Goal: Information Seeking & Learning: Find specific fact

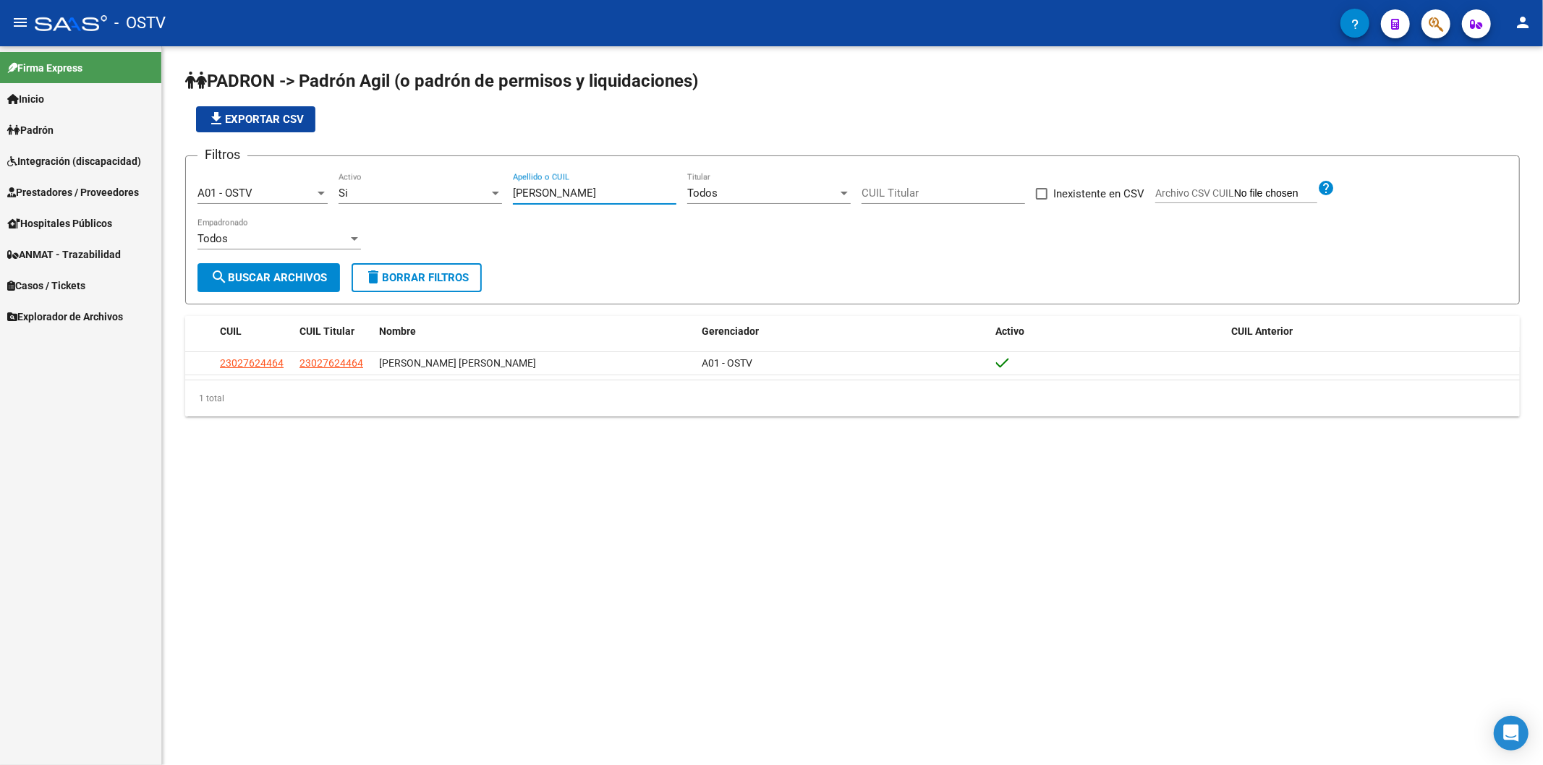
drag, startPoint x: 572, startPoint y: 196, endPoint x: 420, endPoint y: 198, distance: 151.9
click at [424, 196] on div "Filtros A01 - OSTV Seleccionar Gerenciador Si Activo [PERSON_NAME] Apellido o C…" at bounding box center [853, 216] width 1310 height 96
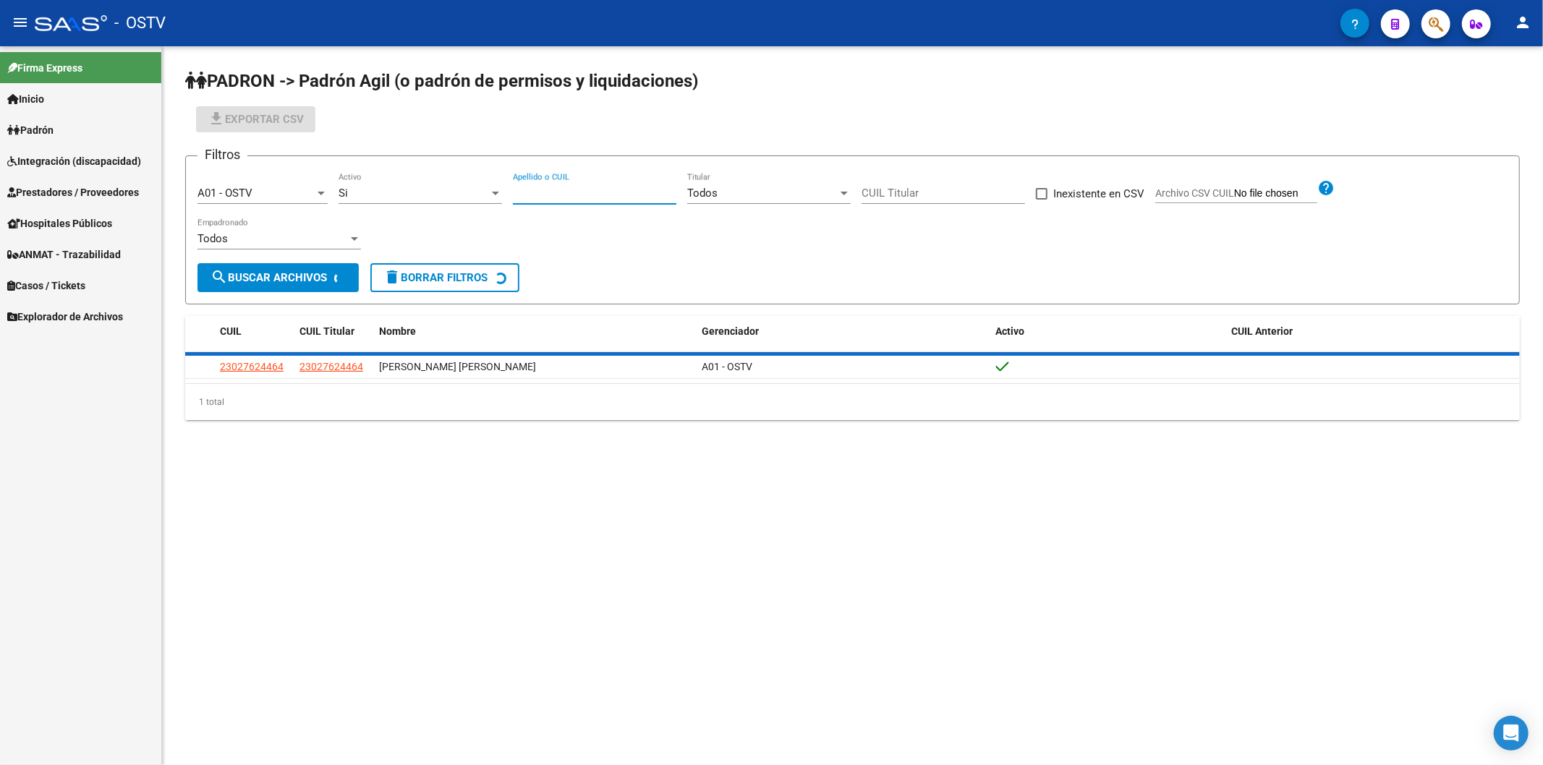
click at [637, 132] on div "file_download Exportar CSV" at bounding box center [852, 119] width 1335 height 26
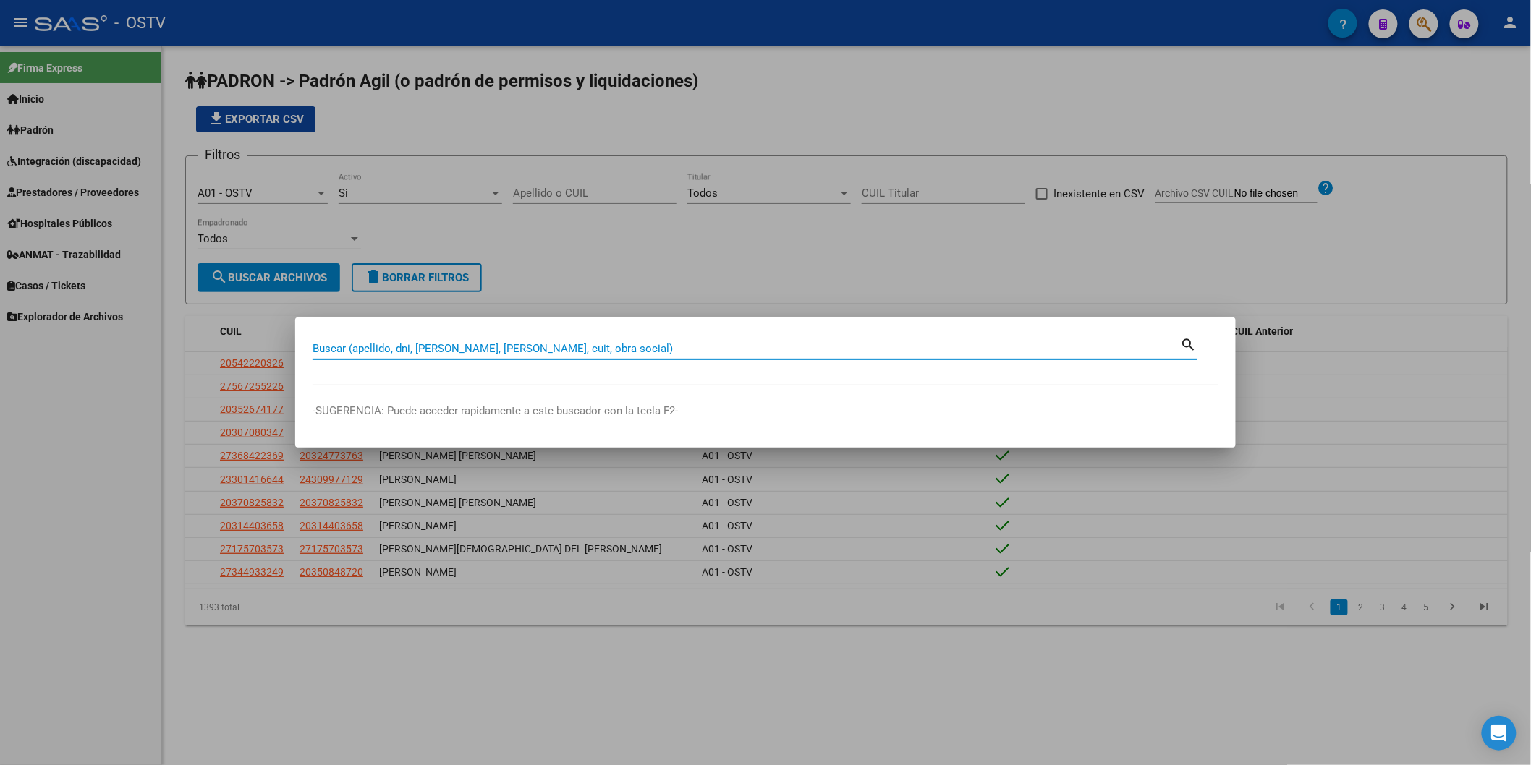
paste input "1430940"
type input "1430940"
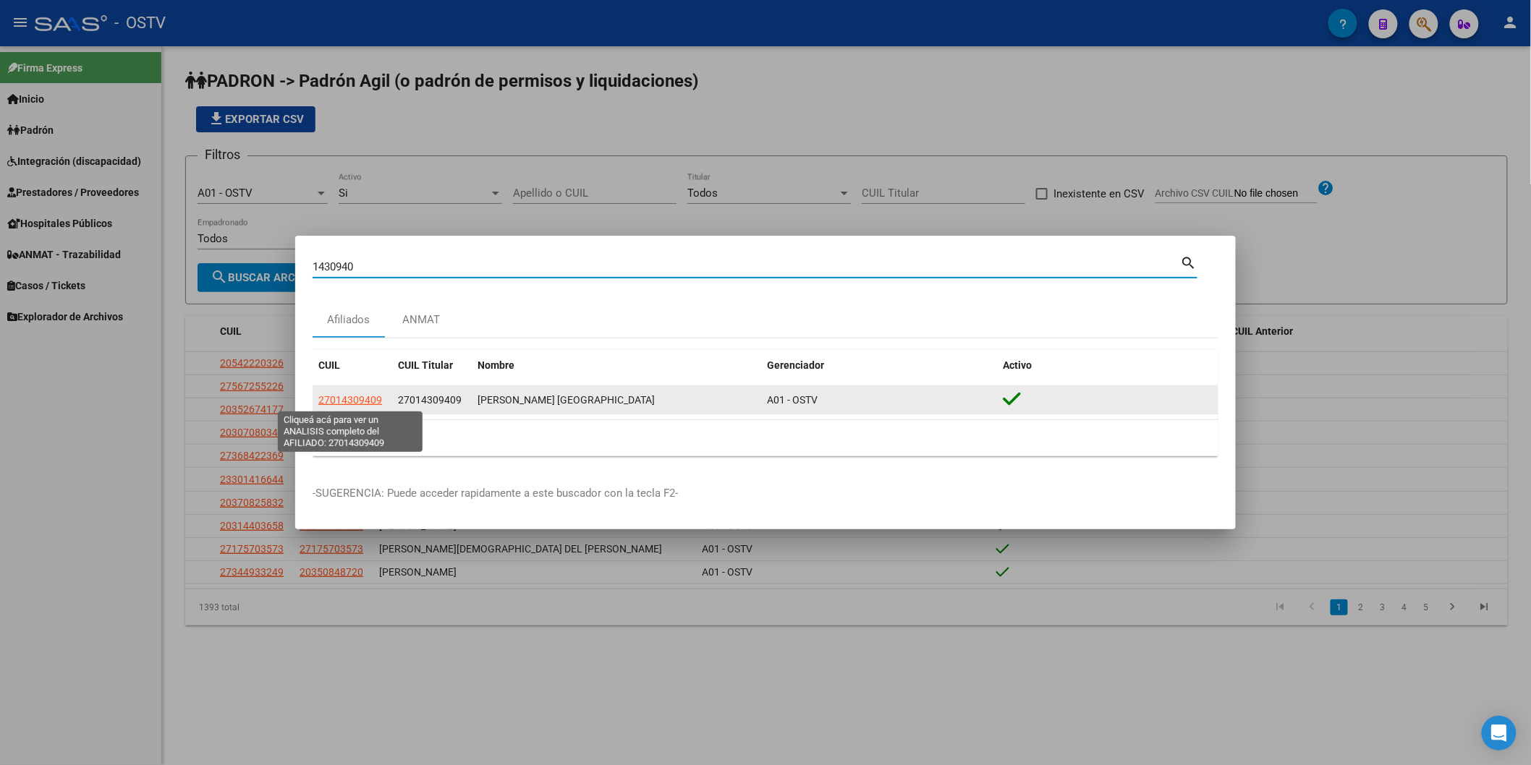
click at [340, 399] on span "27014309409" at bounding box center [350, 400] width 64 height 12
type textarea "27014309409"
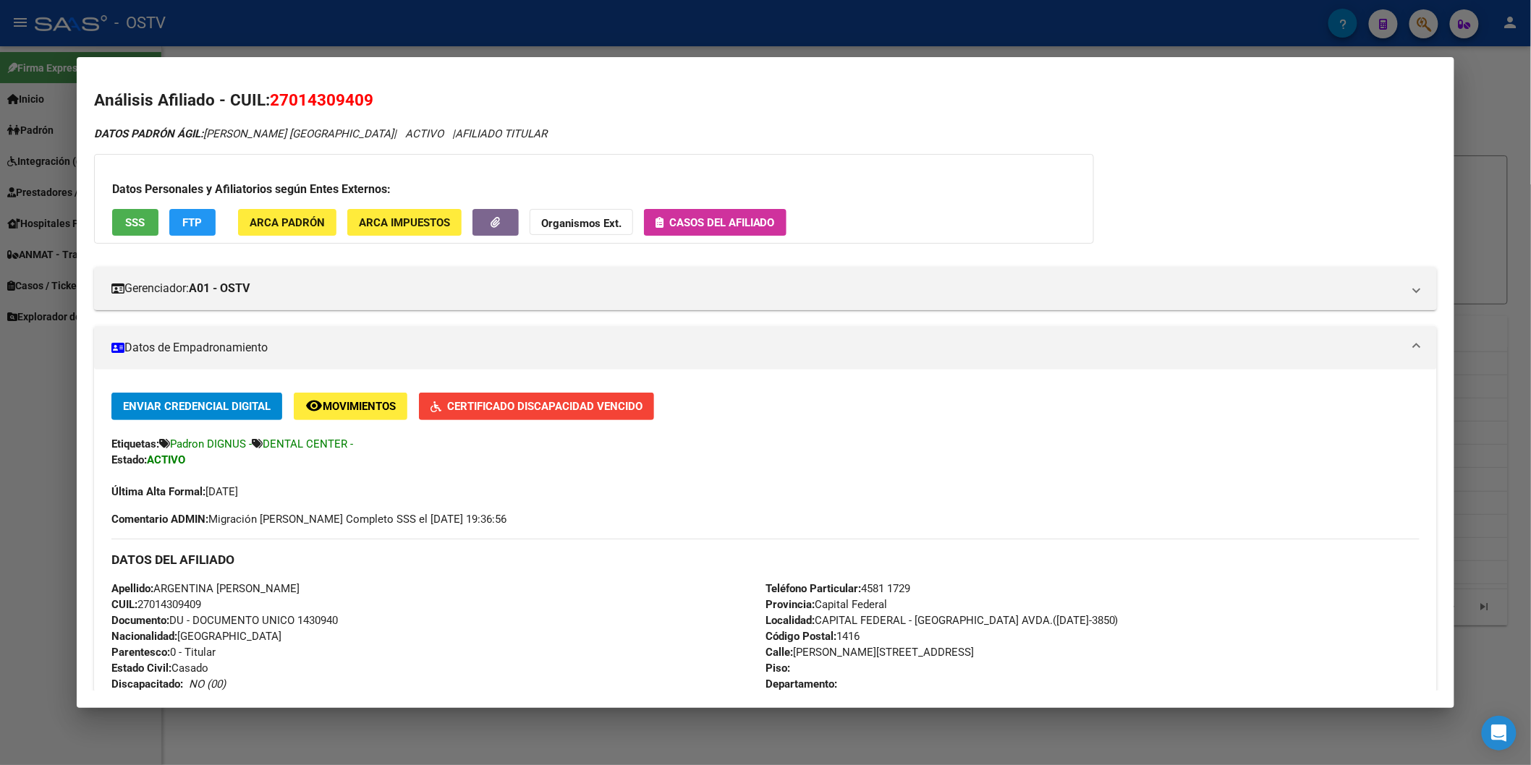
click at [410, 27] on div at bounding box center [765, 382] width 1531 height 765
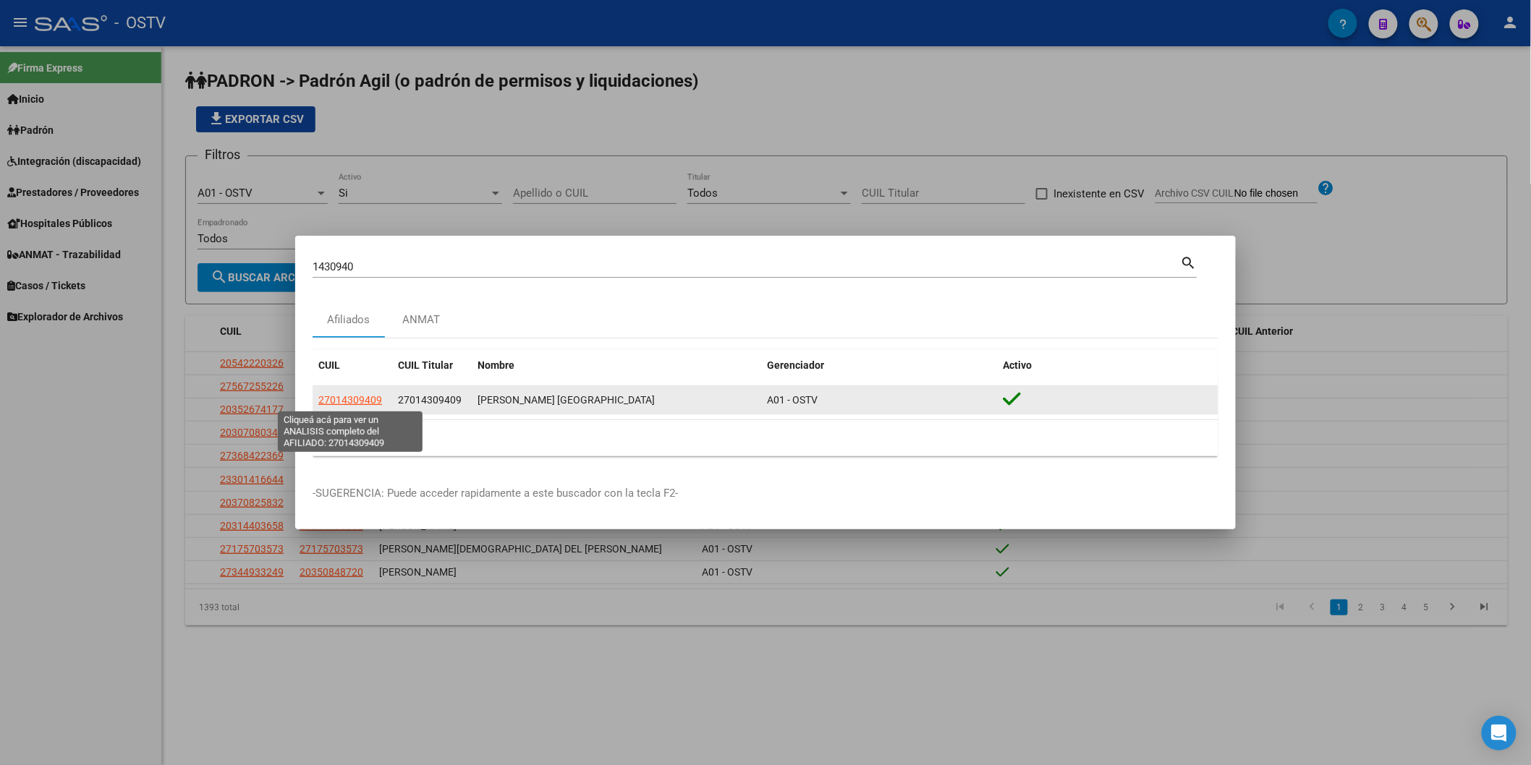
click at [360, 402] on span "27014309409" at bounding box center [350, 400] width 64 height 12
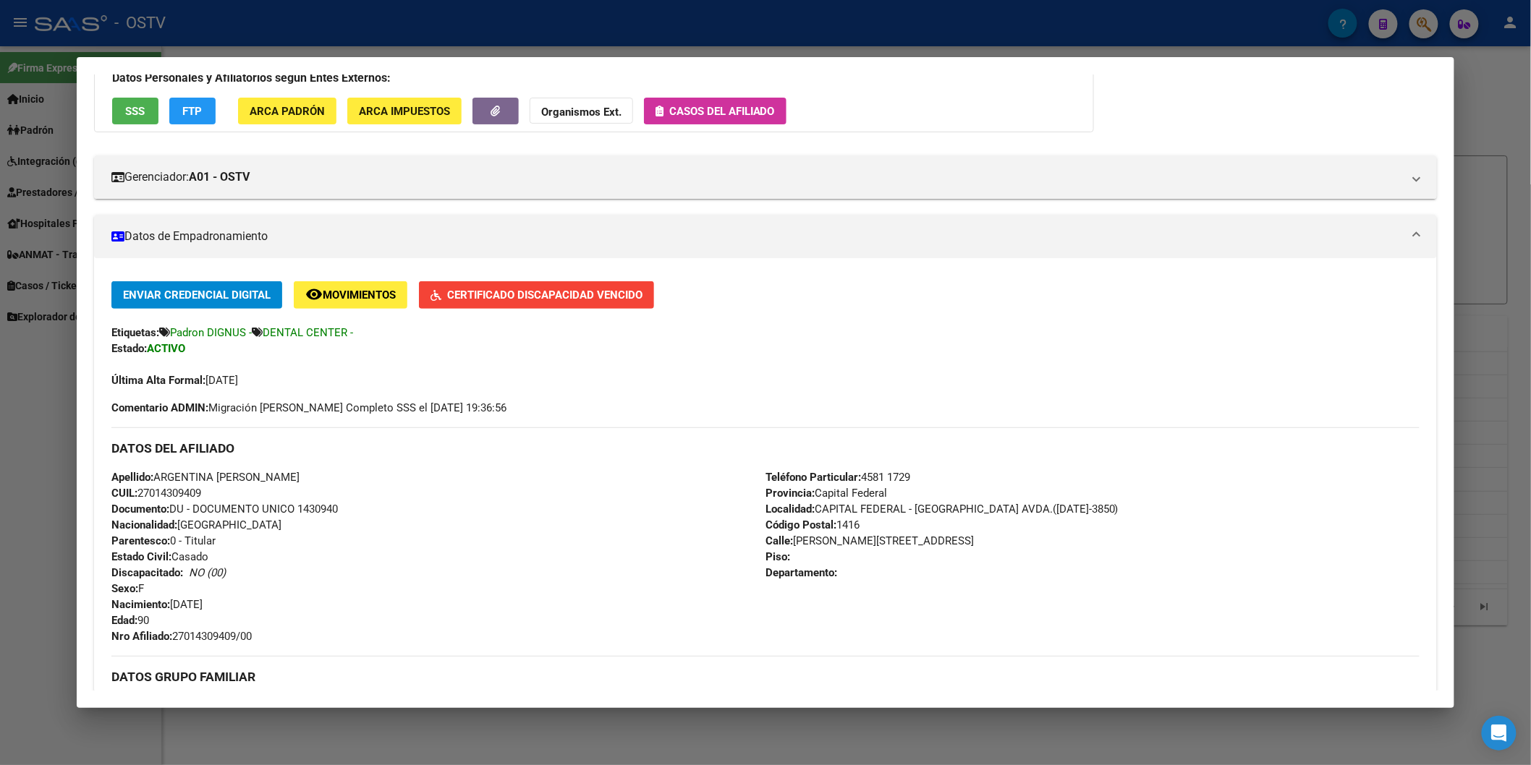
scroll to position [241, 0]
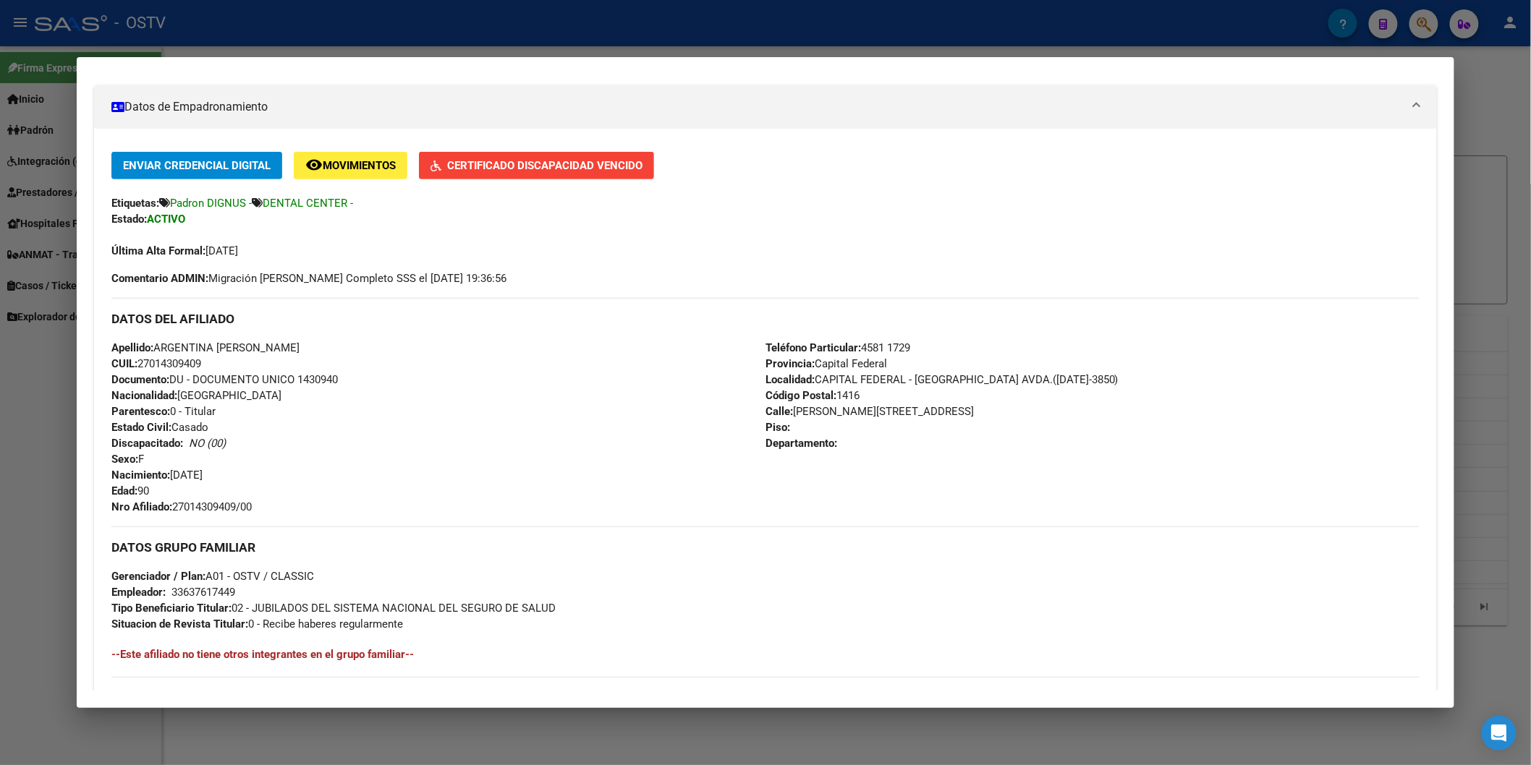
click at [312, 377] on span "Documento: DU - DOCUMENTO UNICO 1430940" at bounding box center [224, 379] width 226 height 13
copy span "1430940"
click at [218, 501] on span "Nro Afiliado: 27014309409/00" at bounding box center [181, 507] width 140 height 13
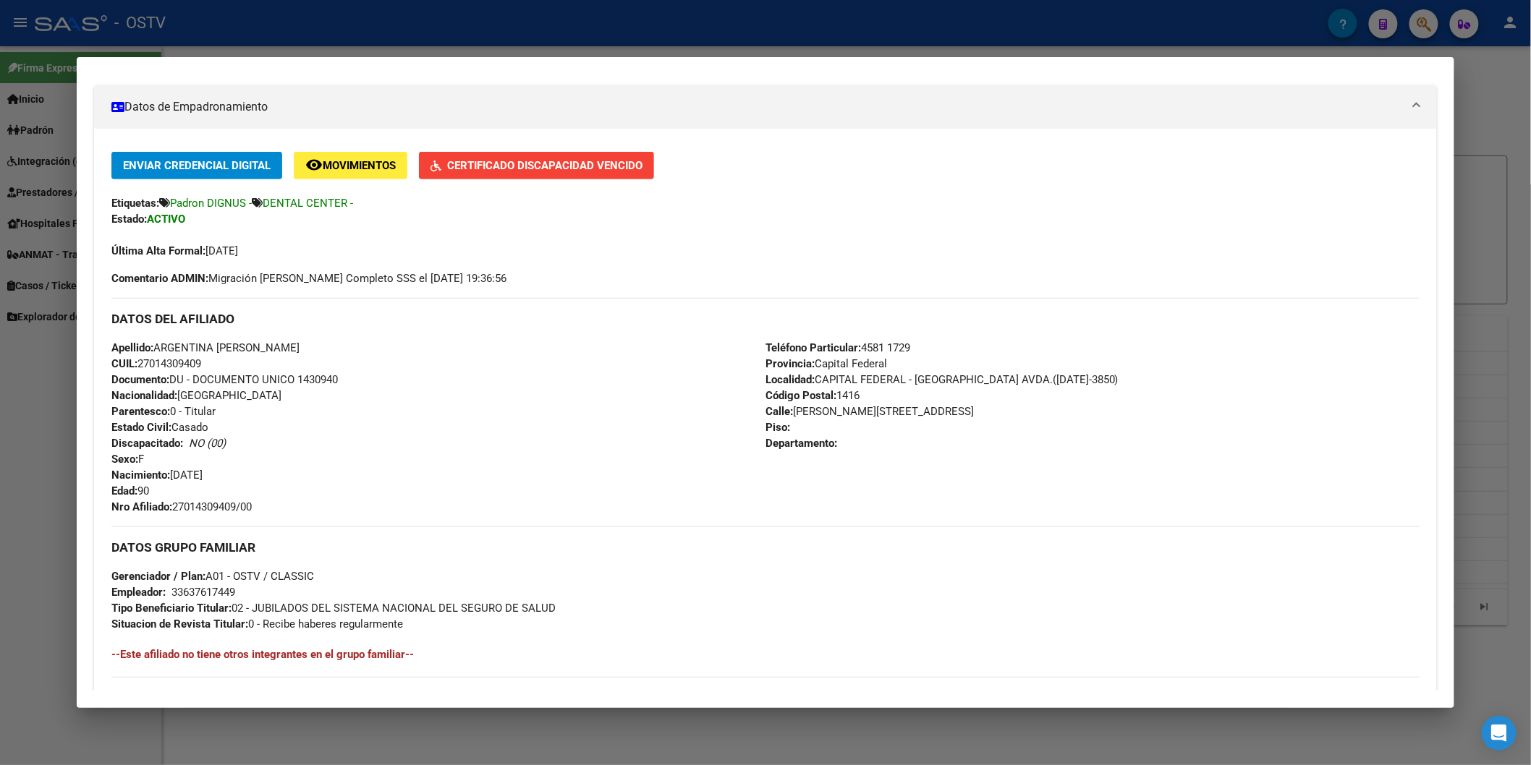
copy span "27014309409"
